Goal: Task Accomplishment & Management: Use online tool/utility

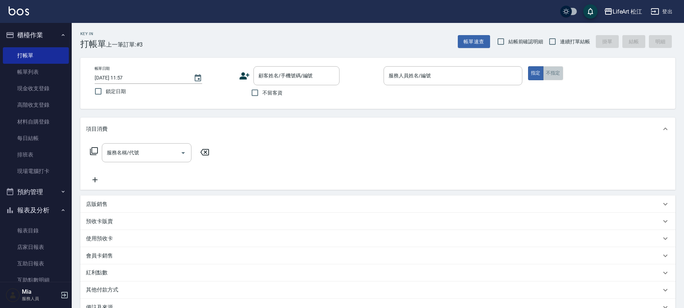
click at [552, 75] on button "不指定" at bounding box center [553, 73] width 20 height 14
click at [458, 72] on input "服務人員姓名/編號" at bounding box center [453, 76] width 132 height 13
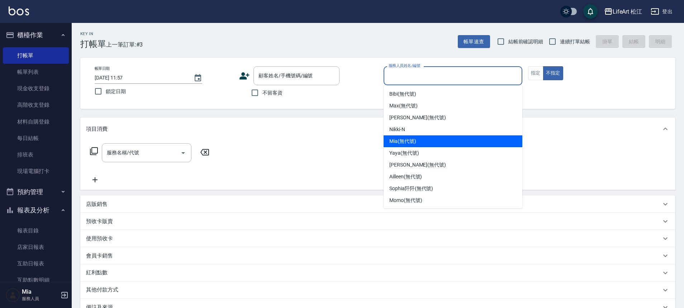
click at [419, 139] on div "Mia (無代號)" at bounding box center [453, 142] width 139 height 12
type input "Mia(無代號)"
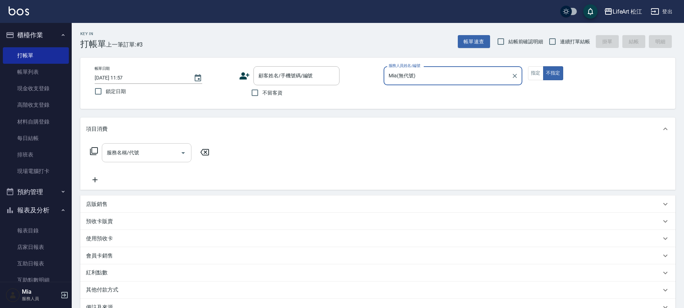
click at [142, 148] on input "服務名稱/代號" at bounding box center [141, 153] width 72 height 13
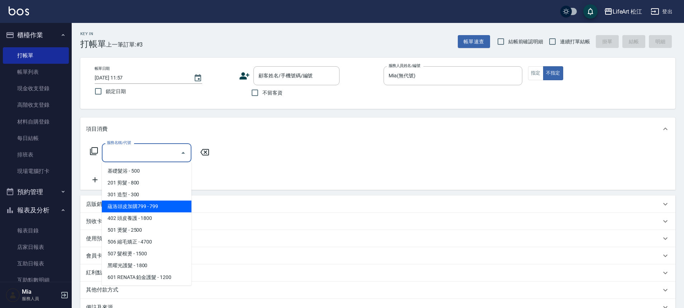
click at [172, 205] on span "蘊洛頭皮加購799 - 799" at bounding box center [147, 207] width 90 height 12
type input "蘊洛頭皮加購799(401)"
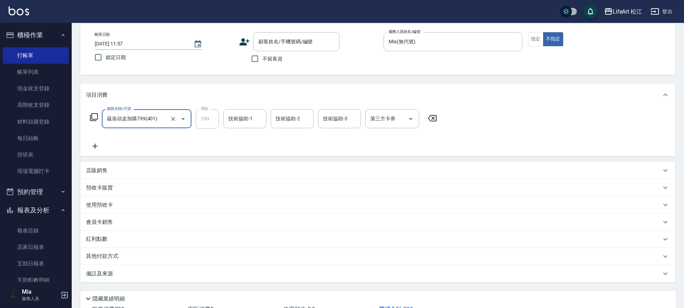
scroll to position [67, 0]
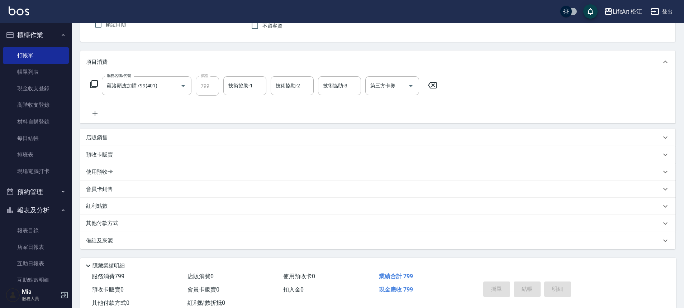
click at [118, 243] on div "備註及來源" at bounding box center [373, 241] width 575 height 8
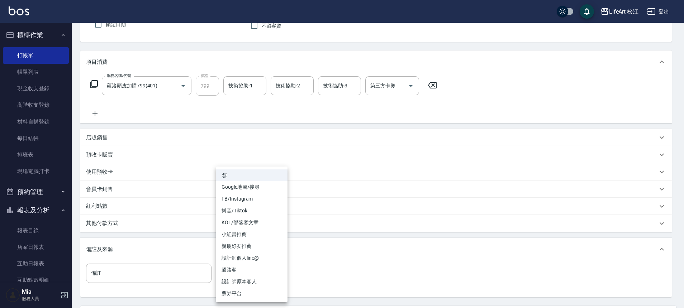
click at [259, 278] on body "LifeArt 松江 登出 櫃檯作業 打帳單 帳單列表 現金收支登錄 高階收支登錄 材料自購登錄 每日結帳 排班表 現場電腦打卡 預約管理 預約管理 單日預約…" at bounding box center [342, 154] width 684 height 442
click at [253, 269] on li "過路客" at bounding box center [252, 270] width 72 height 12
type input "過路客"
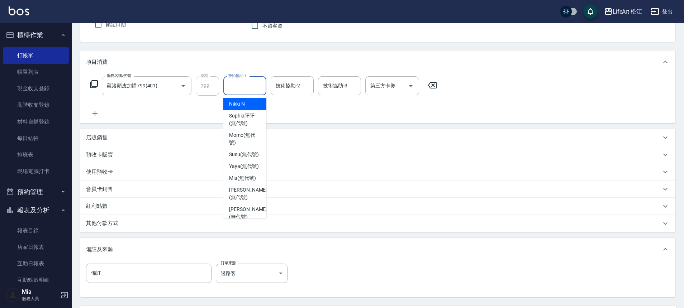
click at [241, 87] on input "技術協助-1" at bounding box center [245, 86] width 37 height 13
click at [241, 113] on span "[PERSON_NAME] (無代號)" at bounding box center [245, 120] width 32 height 15
type input "[PERSON_NAME](無代號)"
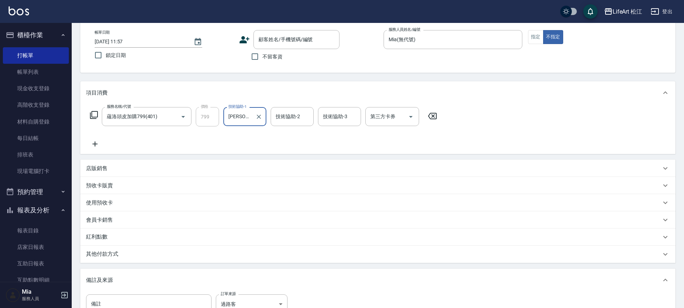
scroll to position [0, 0]
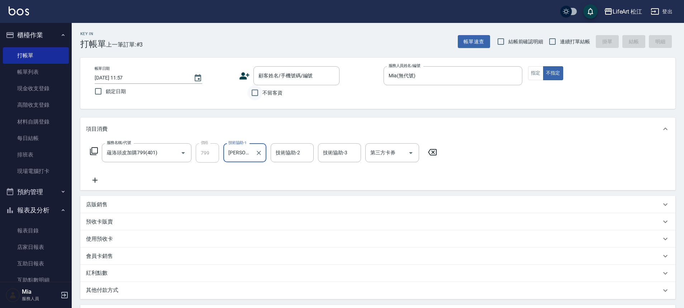
click at [257, 93] on input "不留客資" at bounding box center [254, 92] width 15 height 15
checkbox input "true"
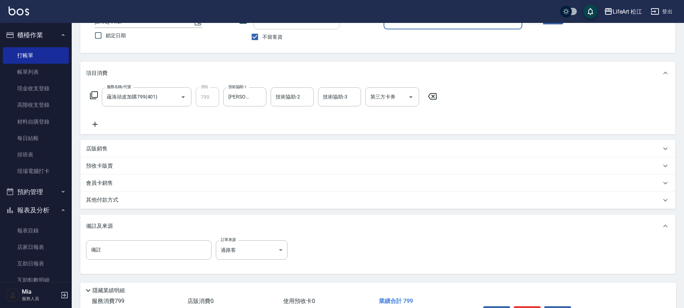
scroll to position [103, 0]
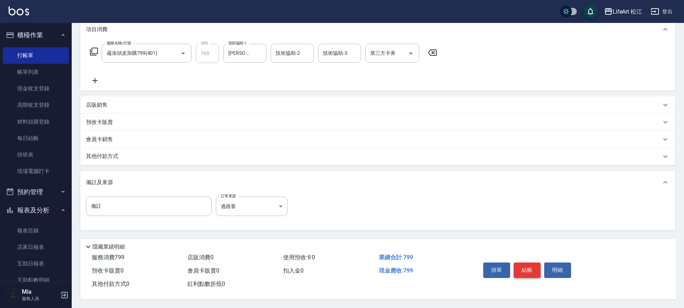
click at [518, 267] on button "結帳" at bounding box center [527, 270] width 27 height 15
